Goal: Transaction & Acquisition: Purchase product/service

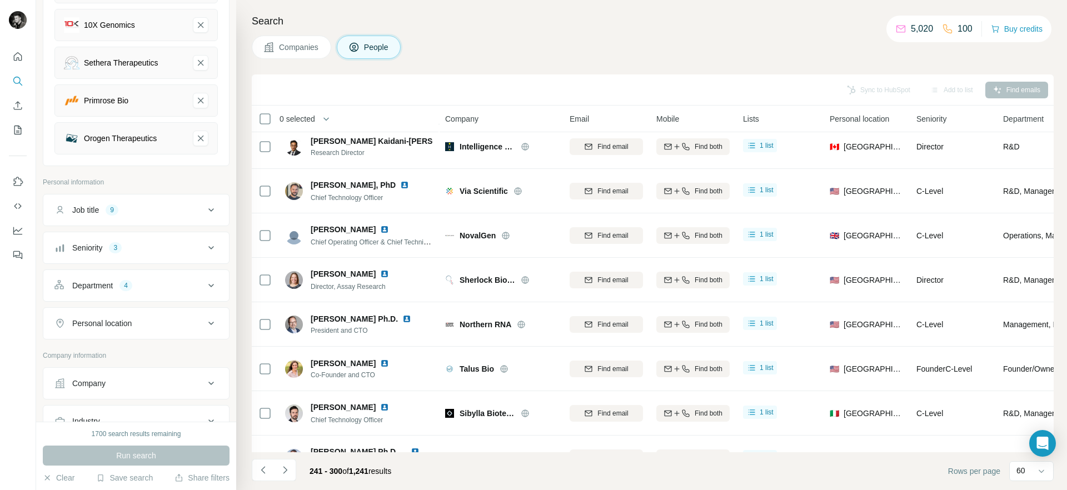
scroll to position [371, 0]
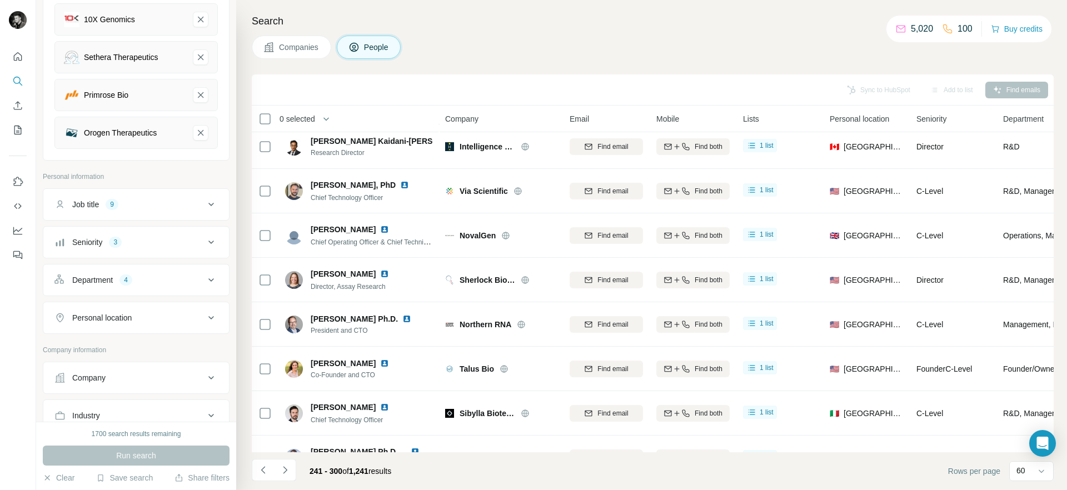
click at [165, 205] on div "Job title 9" at bounding box center [129, 204] width 150 height 11
click at [181, 205] on div "Job title 9" at bounding box center [129, 204] width 150 height 11
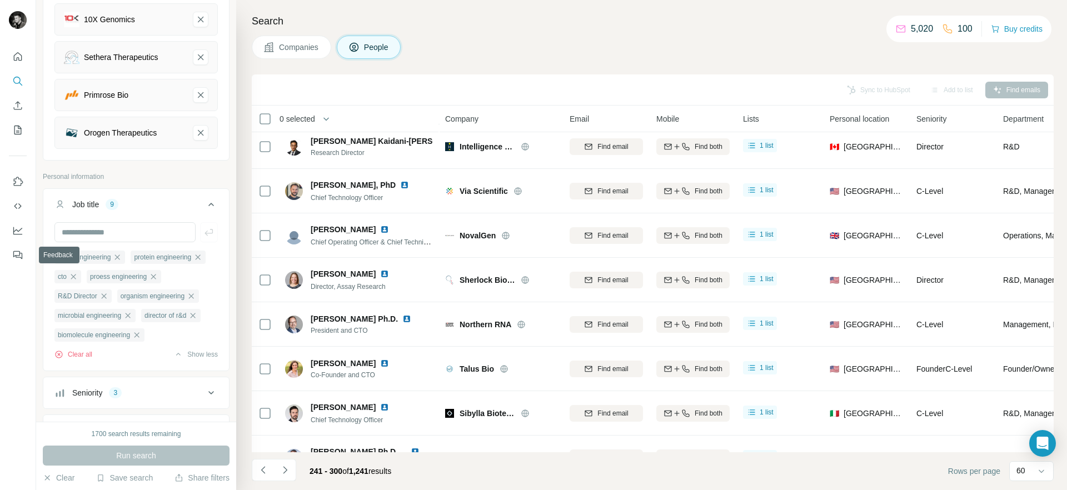
click at [136, 380] on ul "Job title 9 strain engineering protein engineering cto proess engineering R&D D…" at bounding box center [136, 336] width 187 height 296
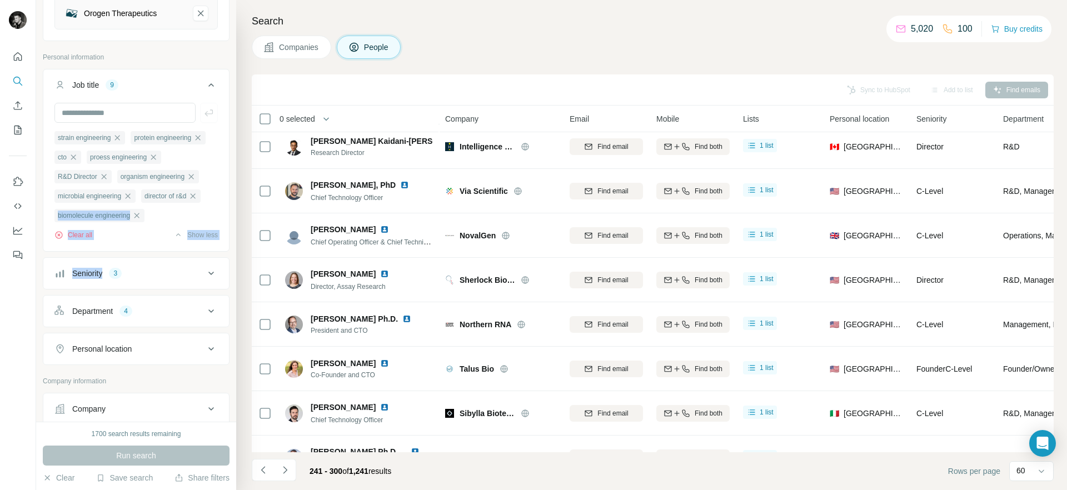
scroll to position [495, 0]
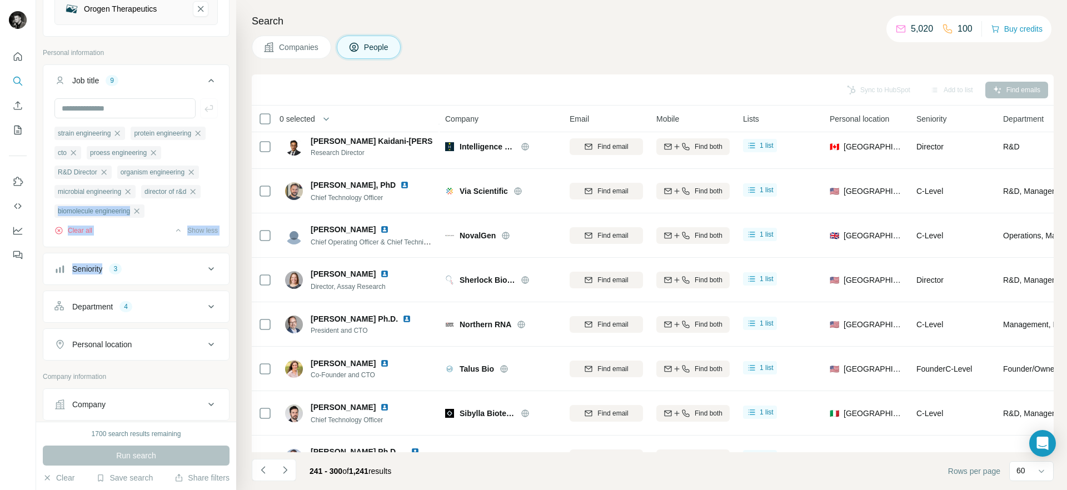
click at [210, 264] on icon at bounding box center [211, 268] width 13 height 13
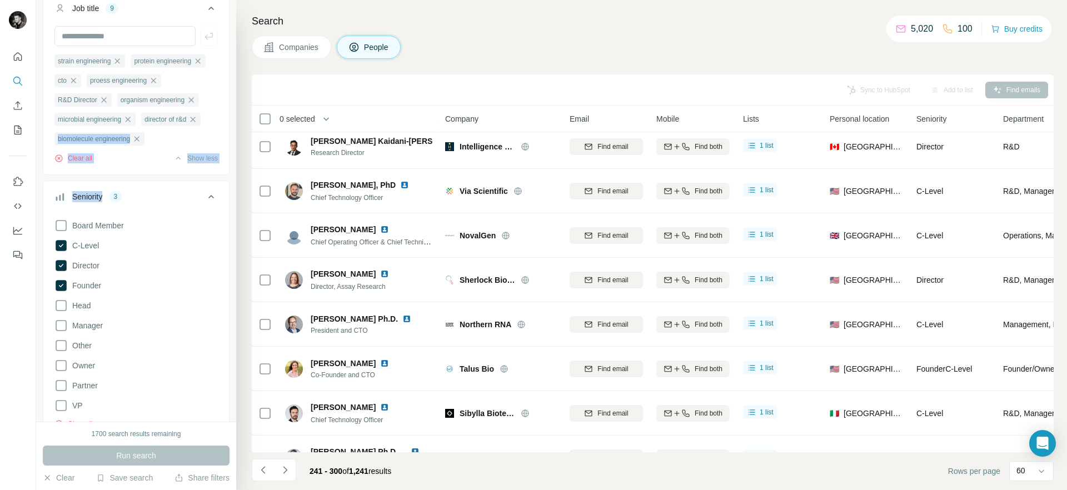
scroll to position [571, 0]
click at [213, 191] on icon at bounding box center [211, 192] width 13 height 13
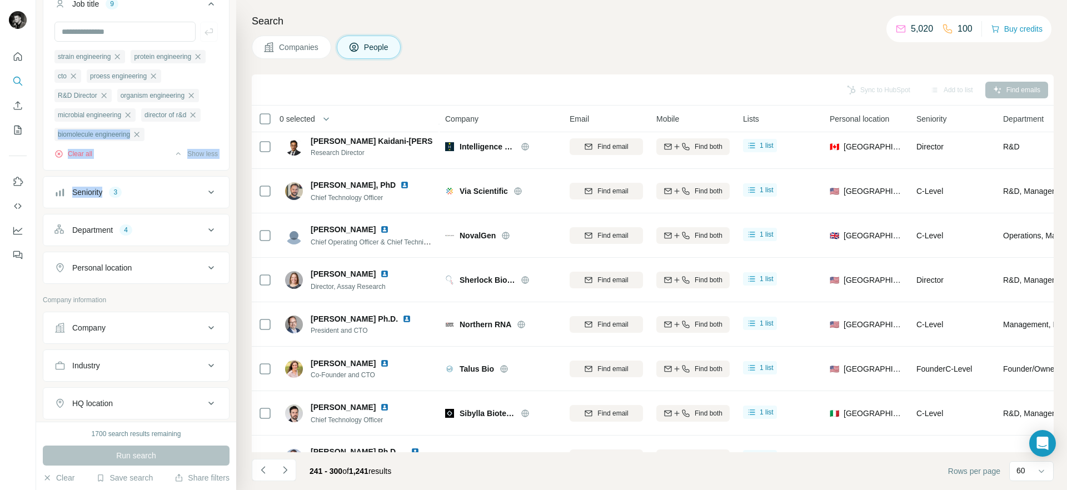
click at [212, 231] on icon at bounding box center [211, 229] width 6 height 3
click at [206, 257] on icon at bounding box center [205, 257] width 11 height 11
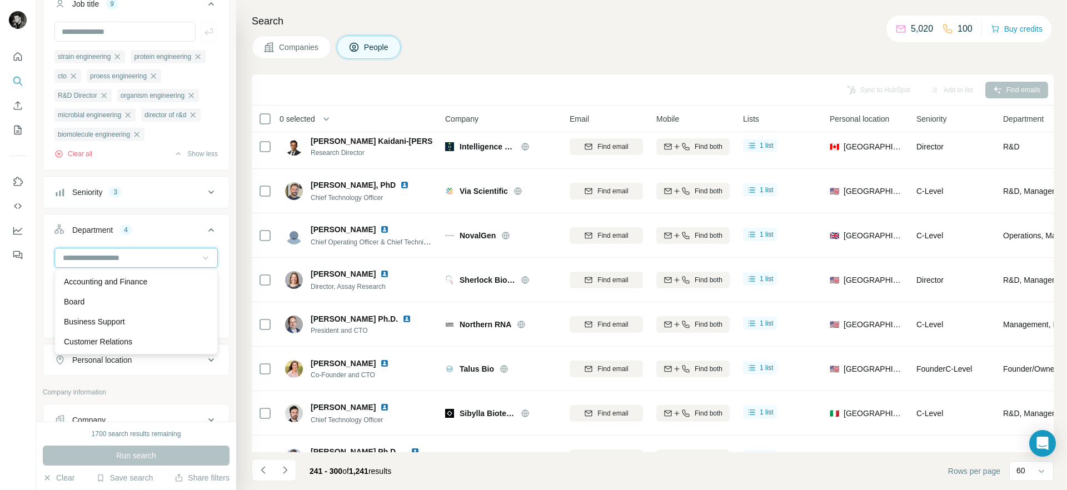
scroll to position [574, 0]
click at [39, 316] on div "New search Hide Company lookalikes 10 Find companies similar to one you've succ…" at bounding box center [136, 211] width 200 height 422
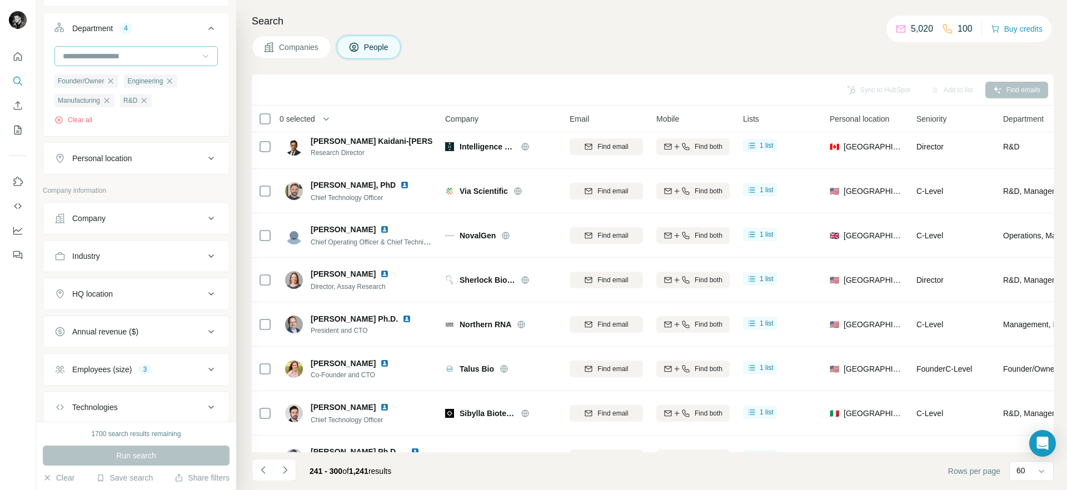
scroll to position [846, 0]
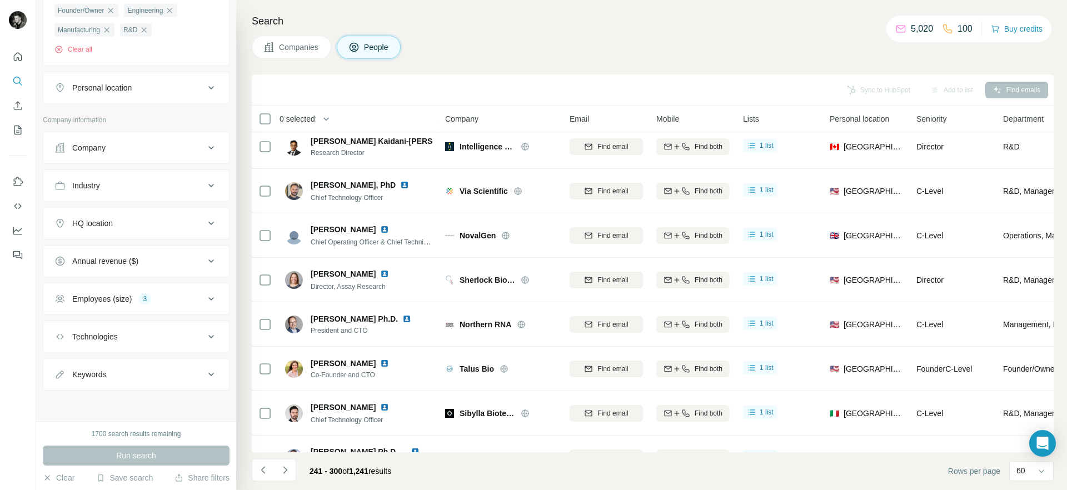
click at [185, 299] on div "Employees (size) 3" at bounding box center [129, 299] width 150 height 11
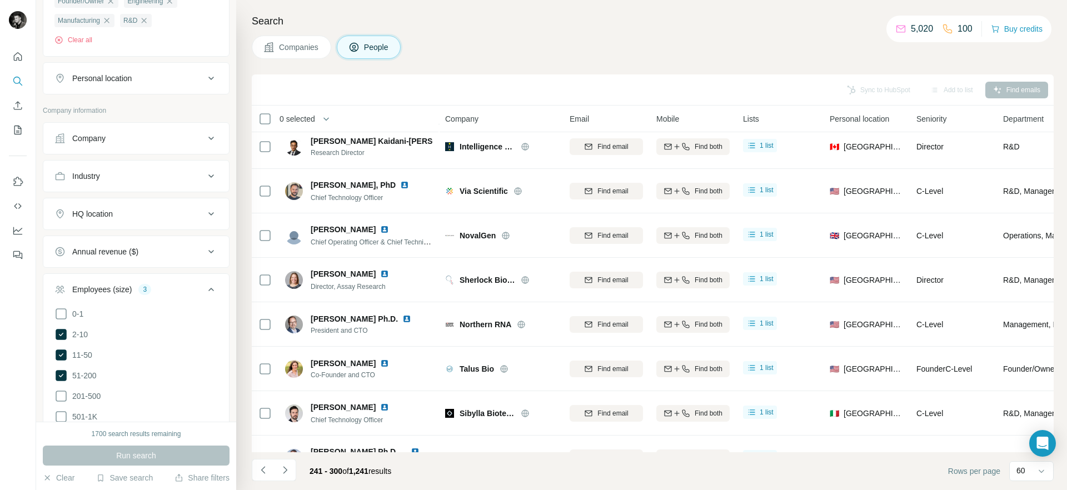
scroll to position [909, 0]
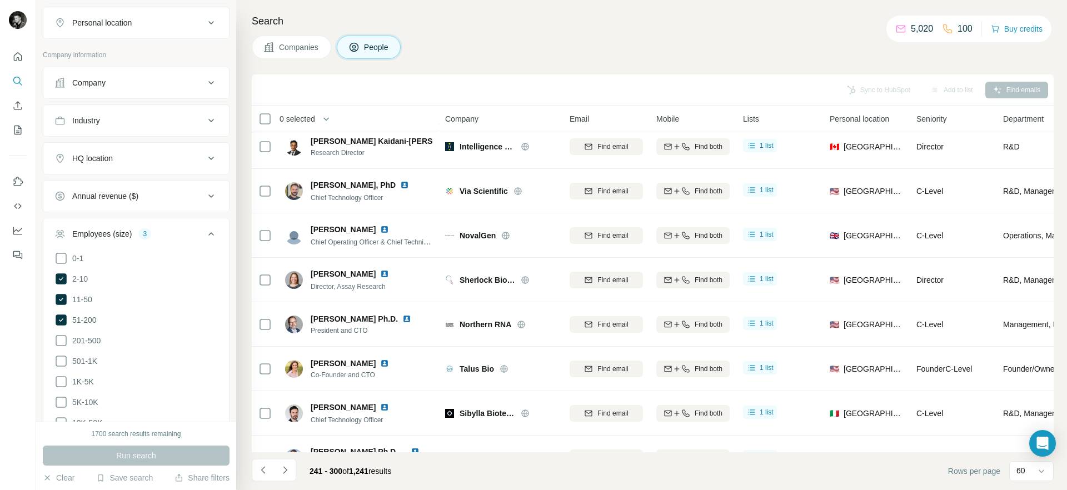
click at [211, 232] on icon at bounding box center [211, 233] width 13 height 13
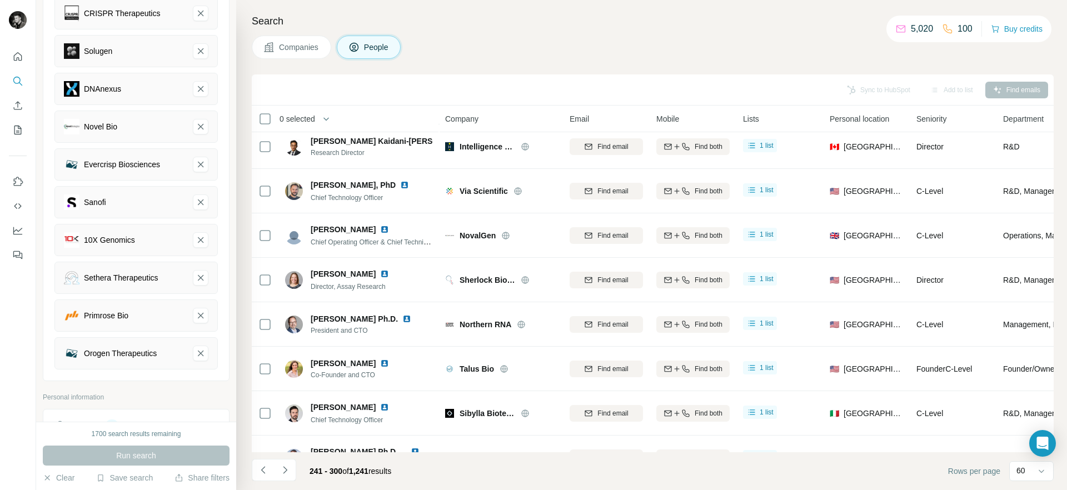
scroll to position [0, 0]
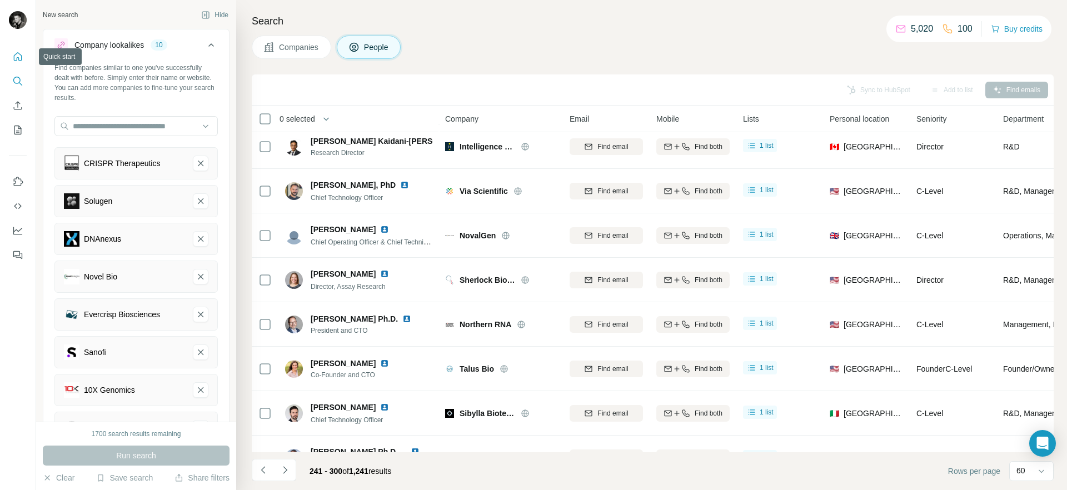
click at [16, 58] on icon "Quick start" at bounding box center [17, 56] width 11 height 11
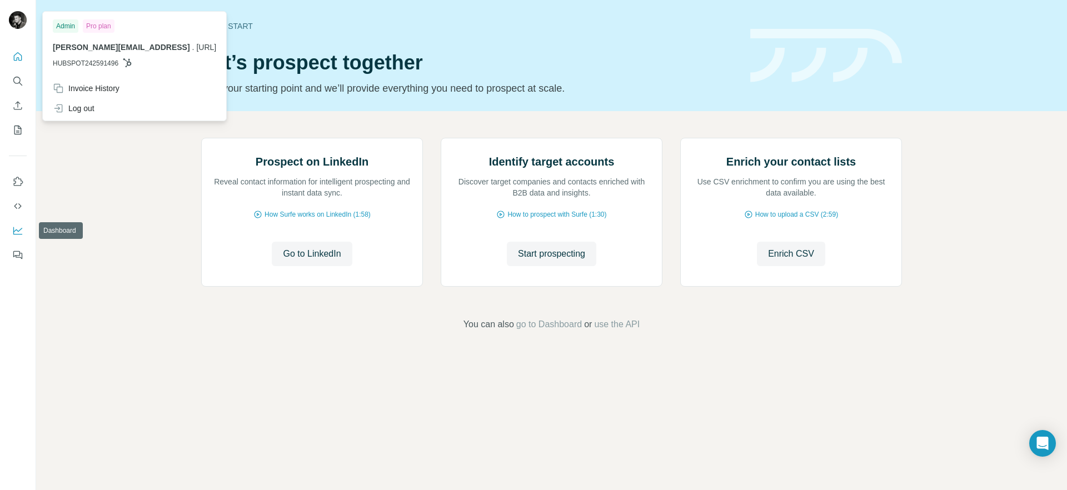
click at [24, 231] on button "Dashboard" at bounding box center [18, 231] width 18 height 20
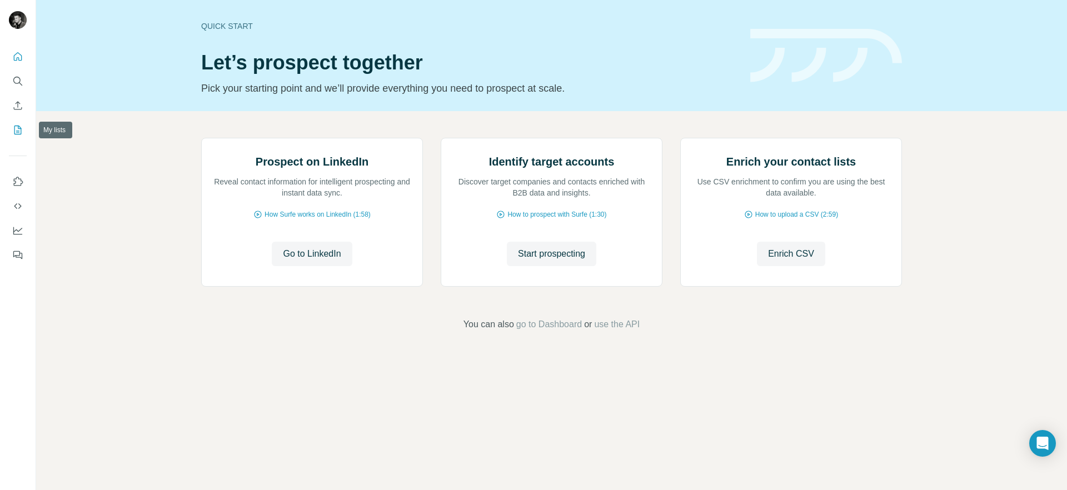
drag, startPoint x: 18, startPoint y: 128, endPoint x: 27, endPoint y: 129, distance: 8.9
click at [18, 128] on icon "My lists" at bounding box center [17, 130] width 11 height 11
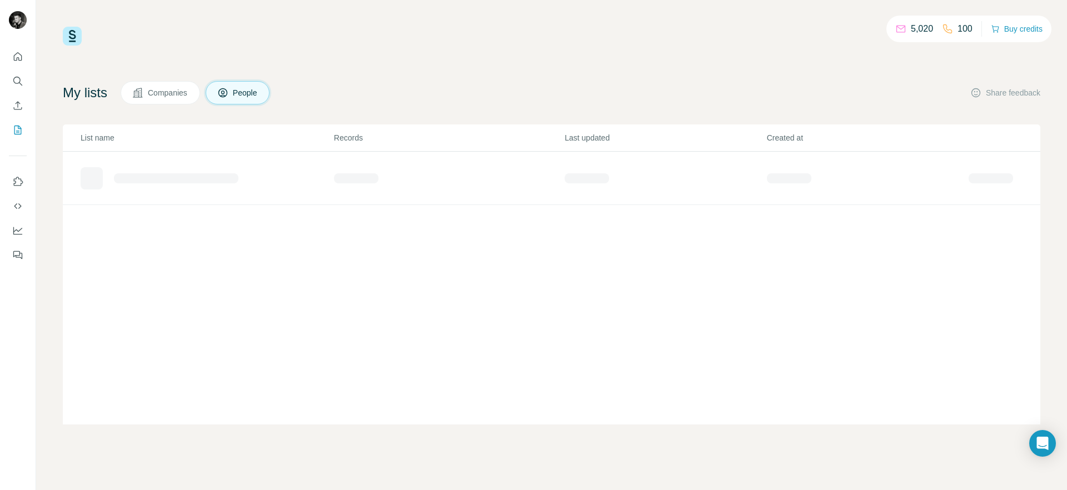
click at [913, 31] on p "5,020" at bounding box center [922, 28] width 22 height 13
click at [1012, 26] on button "Buy credits" at bounding box center [1017, 29] width 52 height 16
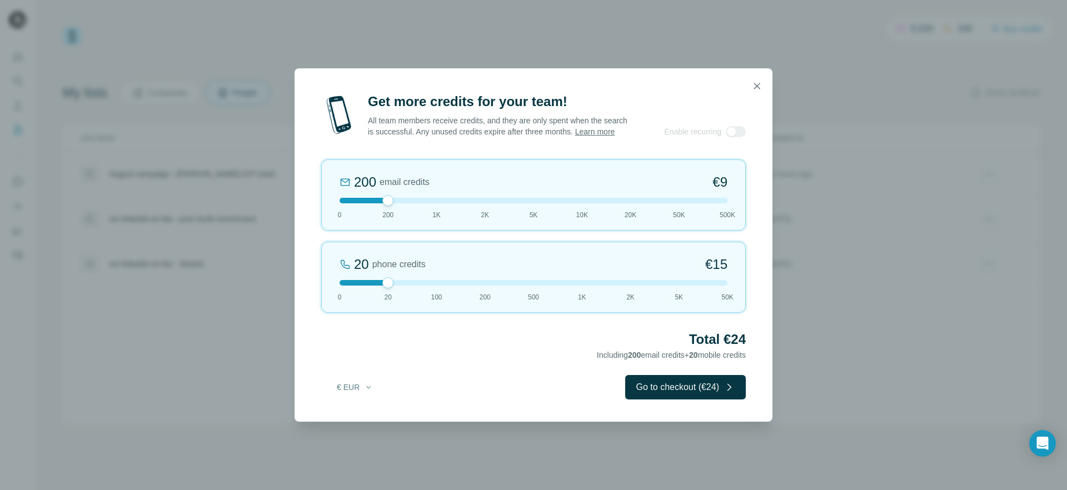
click at [760, 78] on button "button" at bounding box center [757, 86] width 22 height 22
